Goal: Find specific page/section: Find specific page/section

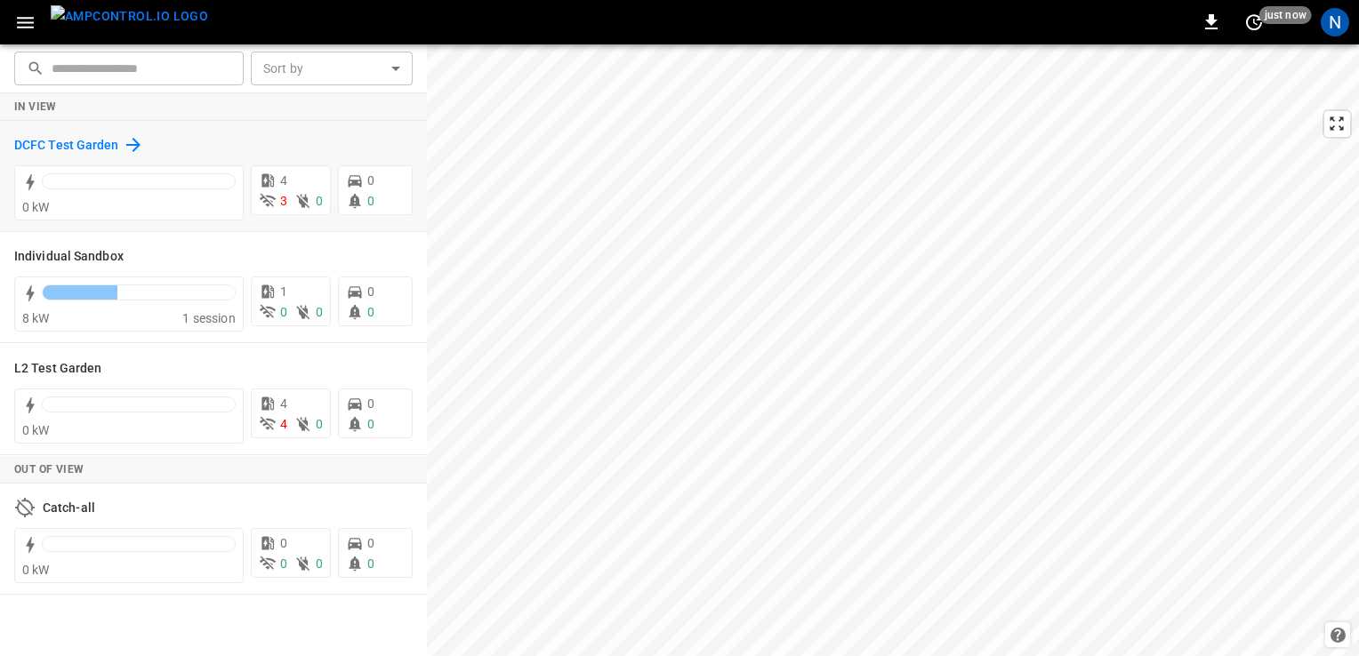
click at [94, 152] on h6 "DCFC Test Garden" at bounding box center [66, 146] width 105 height 20
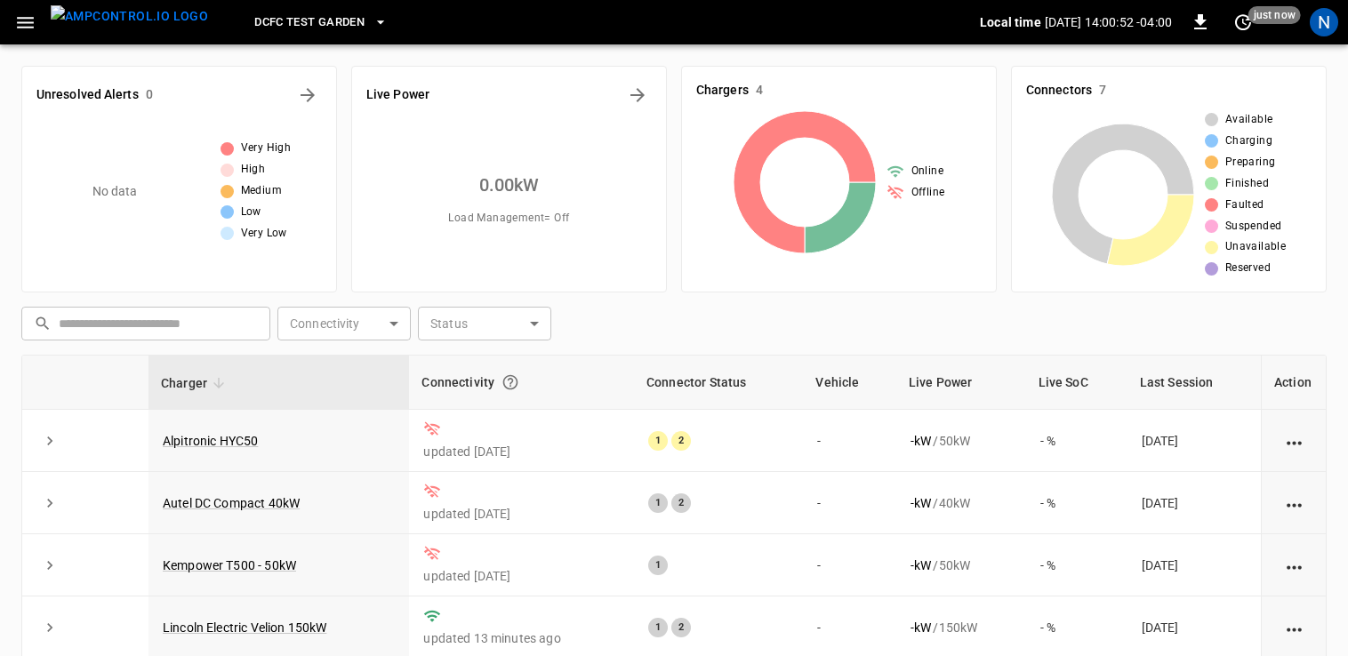
click at [301, 16] on span "DCFC Test Garden" at bounding box center [309, 22] width 110 height 20
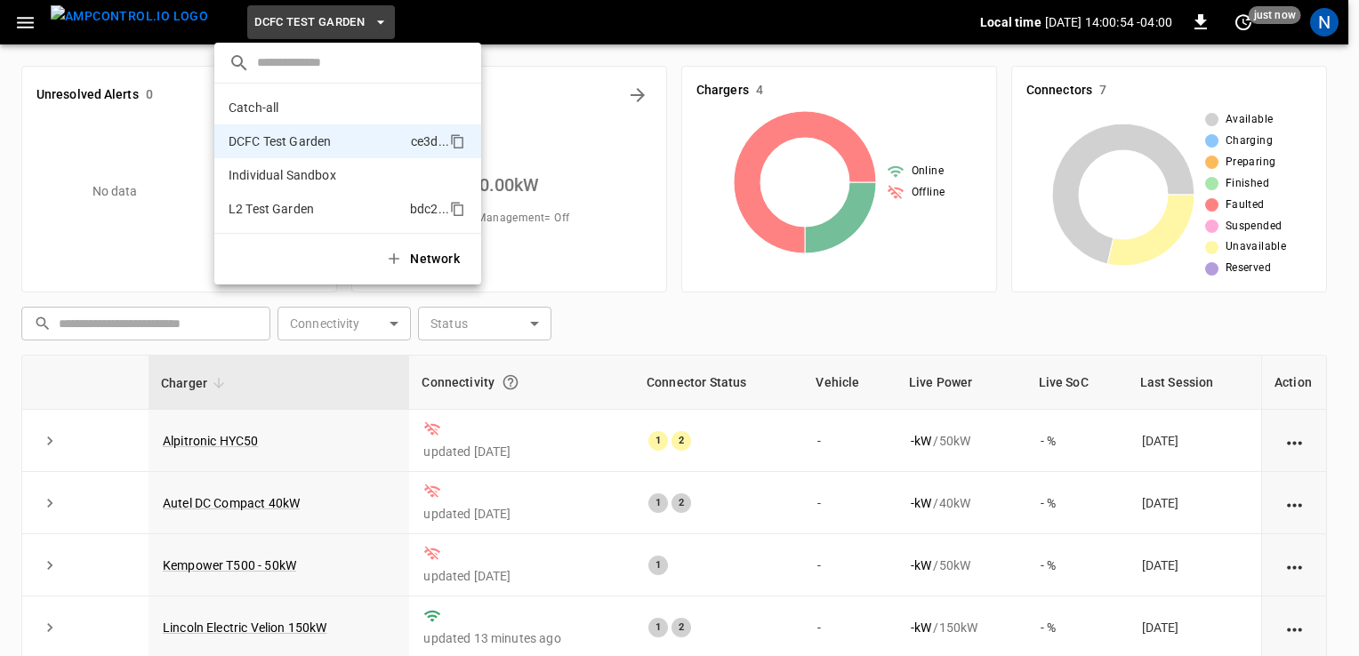
click at [305, 215] on p "L2 Test Garden" at bounding box center [316, 209] width 174 height 18
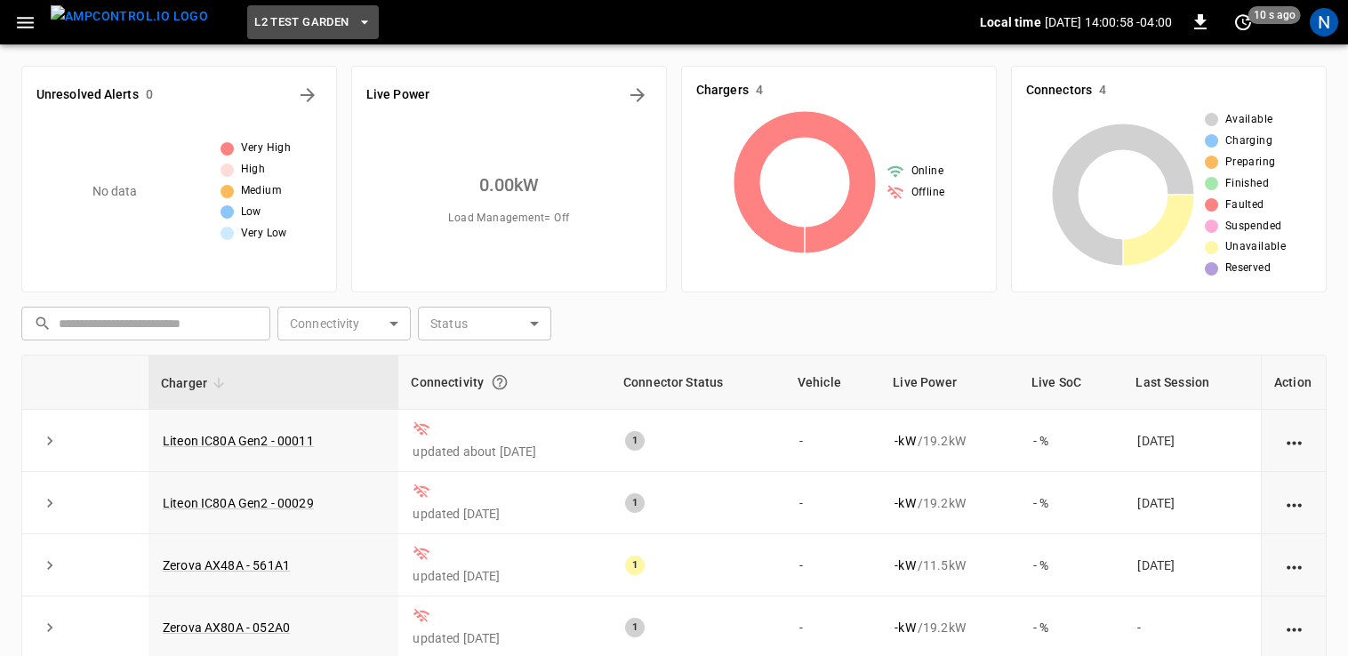
click at [302, 16] on span "L2 Test Garden" at bounding box center [301, 22] width 94 height 20
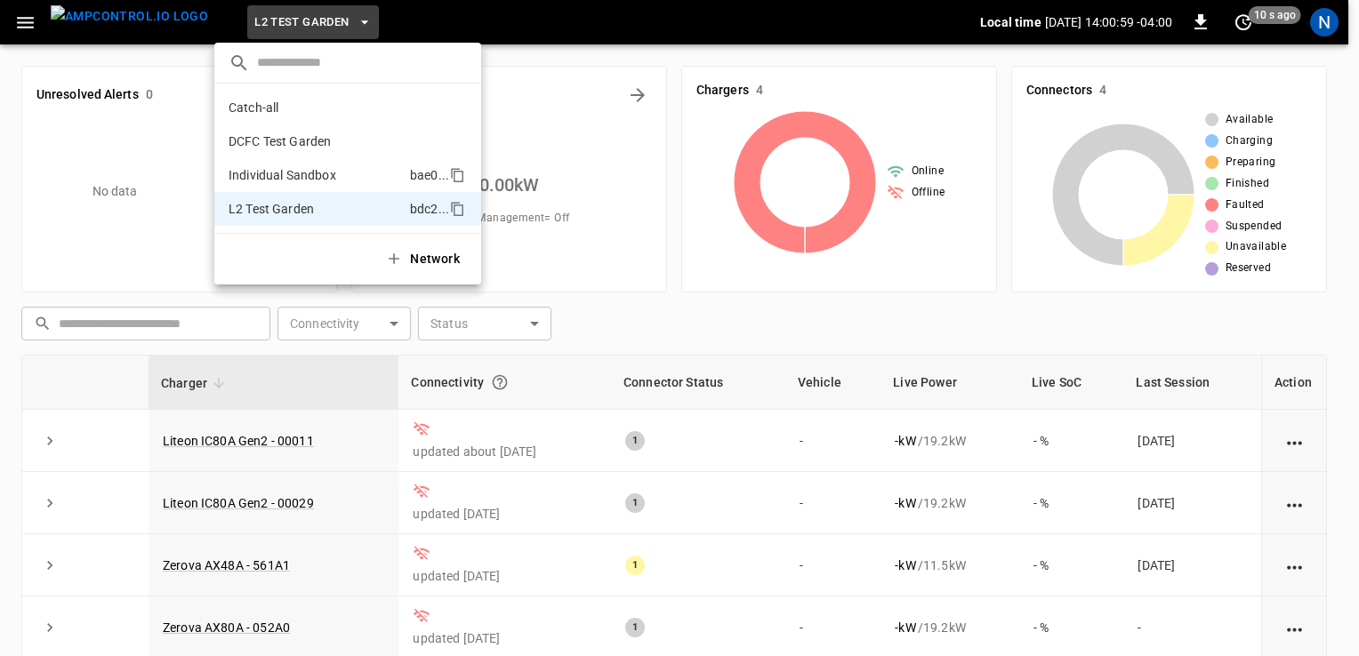
click at [292, 175] on p "Individual Sandbox" at bounding box center [316, 175] width 174 height 18
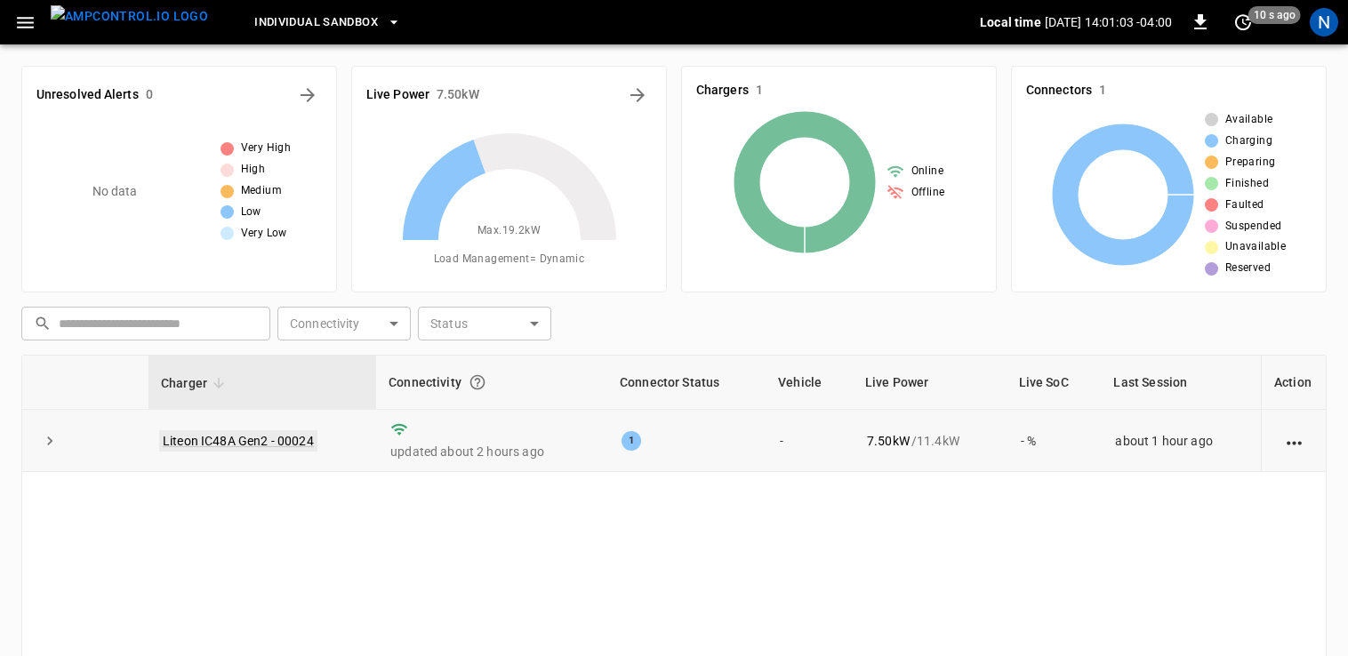
click at [286, 440] on link "Liteon IC48A Gen2 - 00024" at bounding box center [238, 440] width 158 height 21
